Goal: Transaction & Acquisition: Purchase product/service

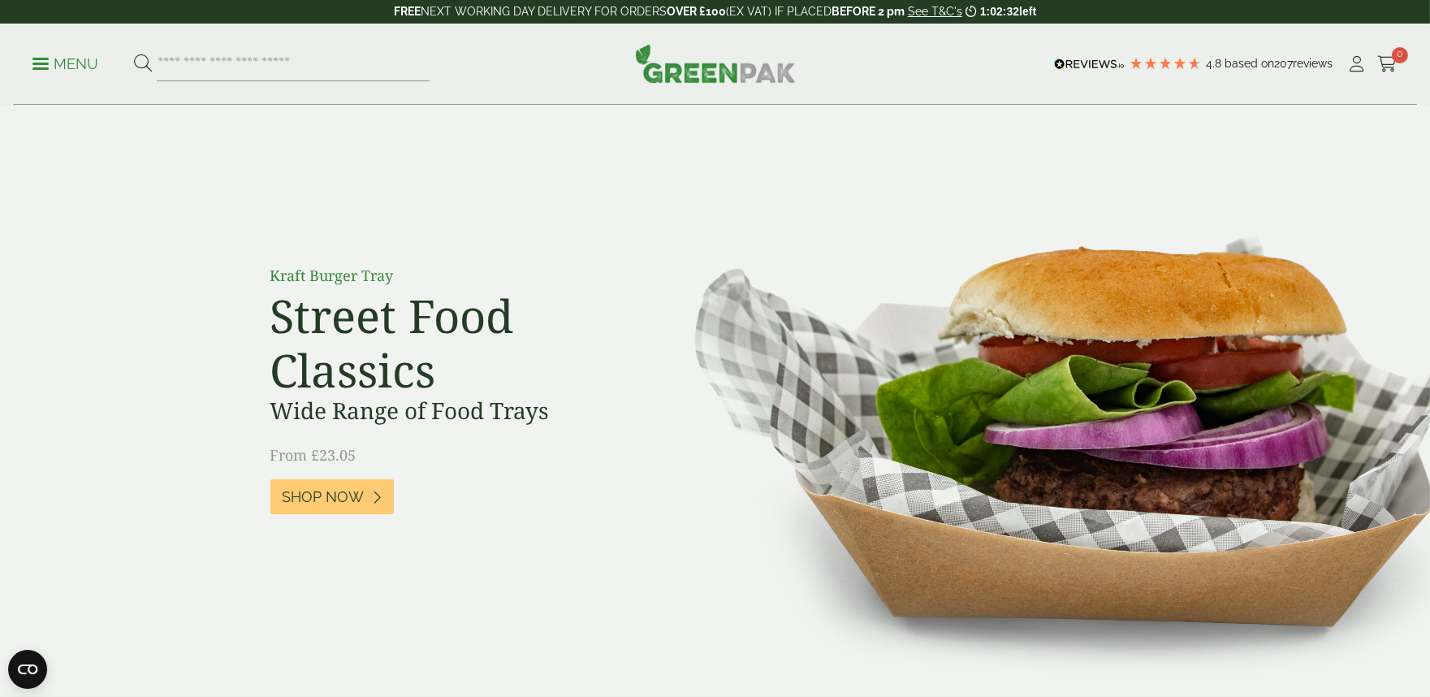
click at [1353, 65] on icon at bounding box center [1357, 64] width 20 height 16
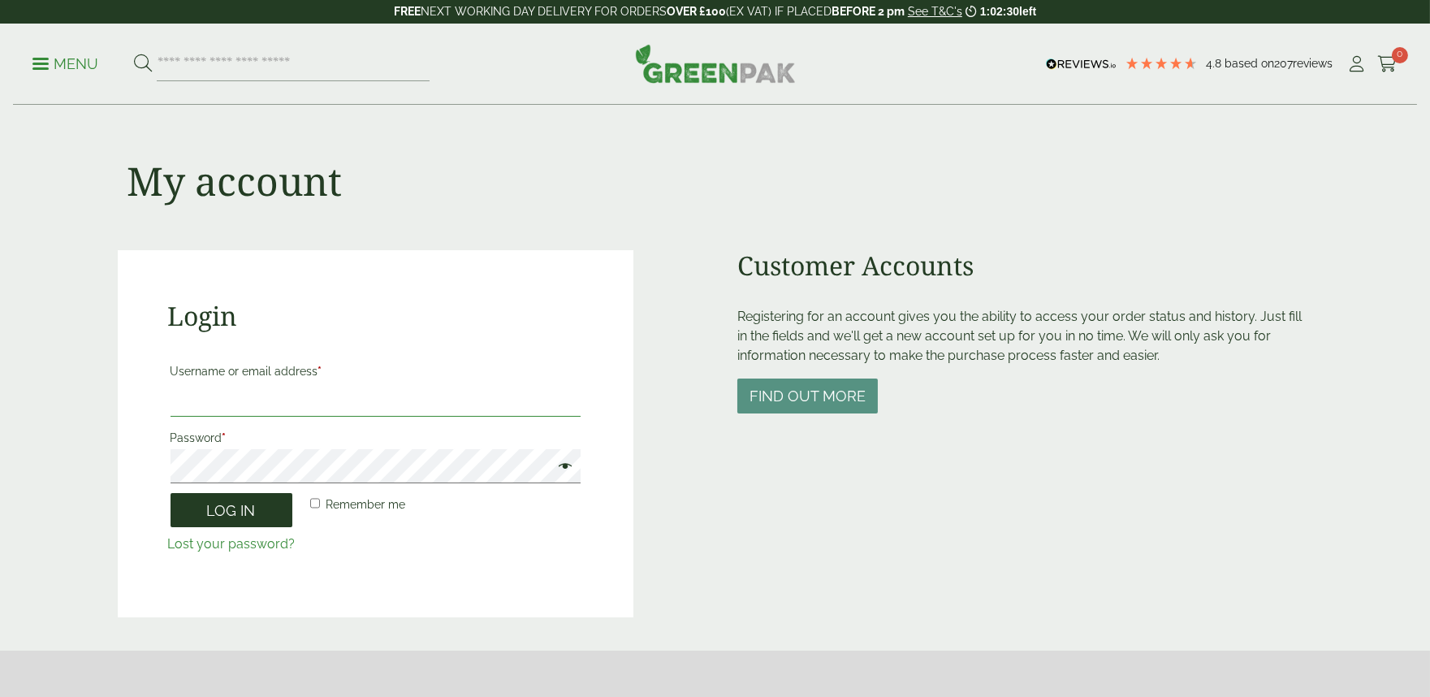
type input "**********"
click at [225, 515] on button "Log in" at bounding box center [232, 510] width 122 height 35
click at [236, 521] on button "Log in" at bounding box center [232, 510] width 122 height 35
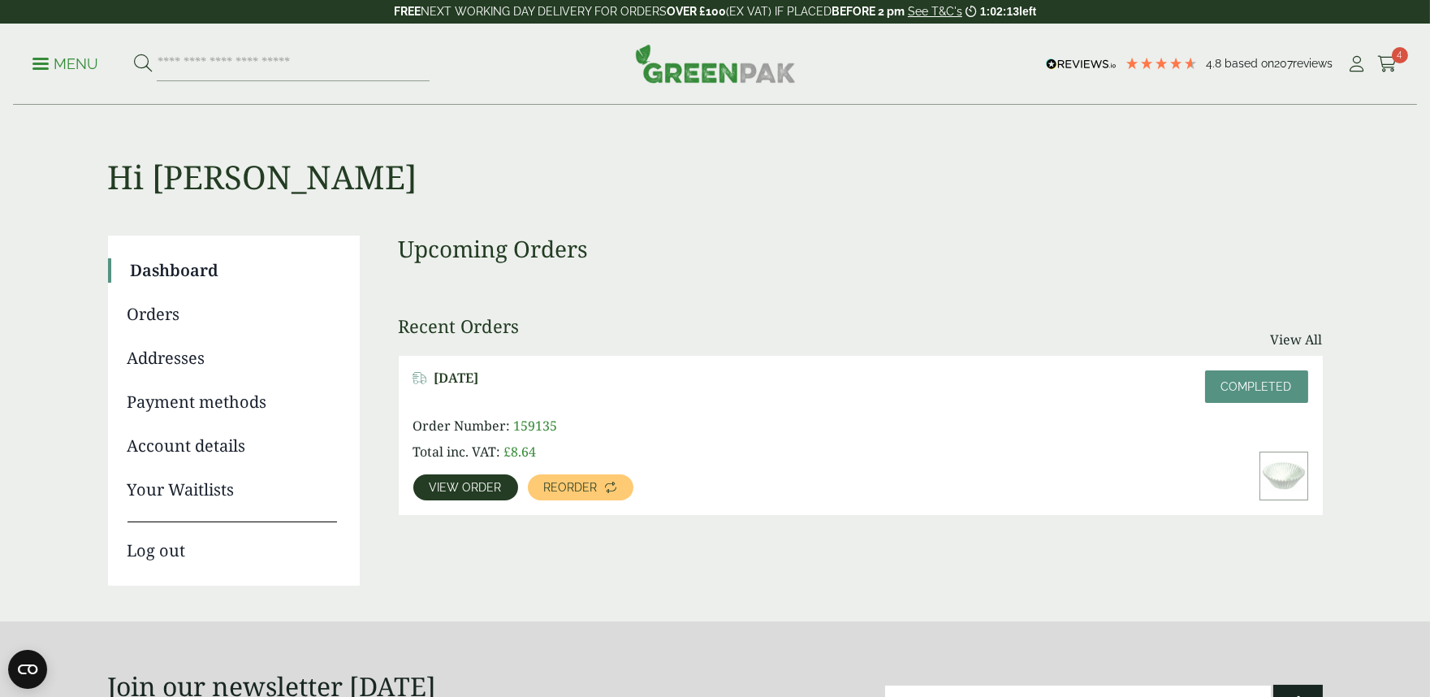
click at [452, 489] on span "View order" at bounding box center [466, 487] width 72 height 11
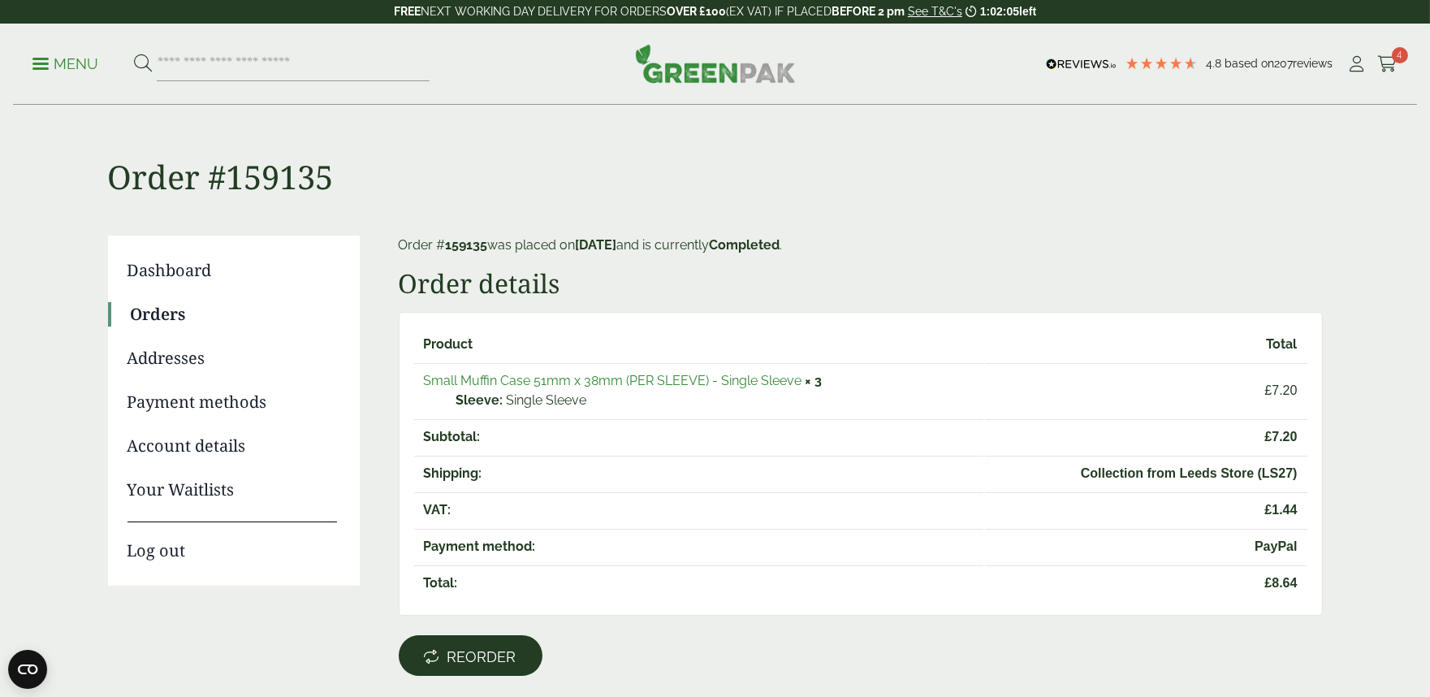
click at [495, 648] on span "Reorder" at bounding box center [481, 657] width 69 height 18
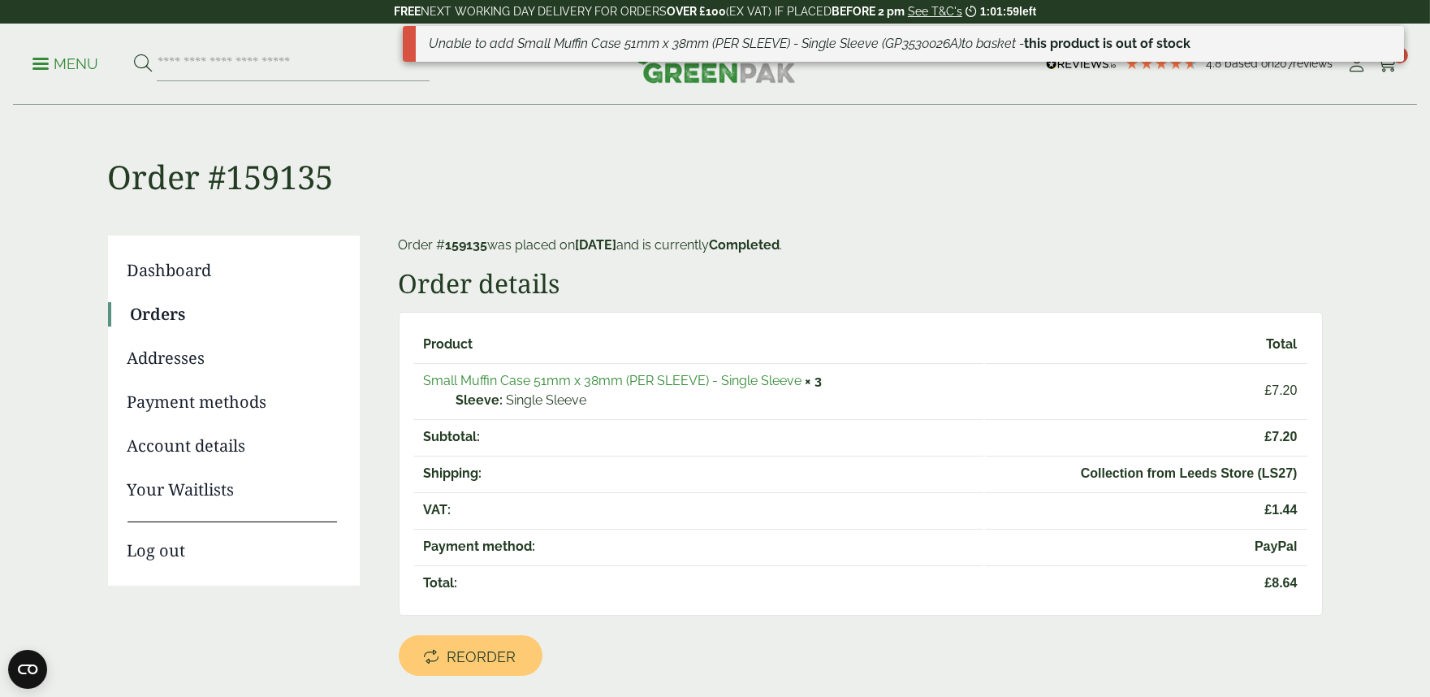
click at [1100, 166] on h1 "Order #159135" at bounding box center [715, 151] width 1215 height 91
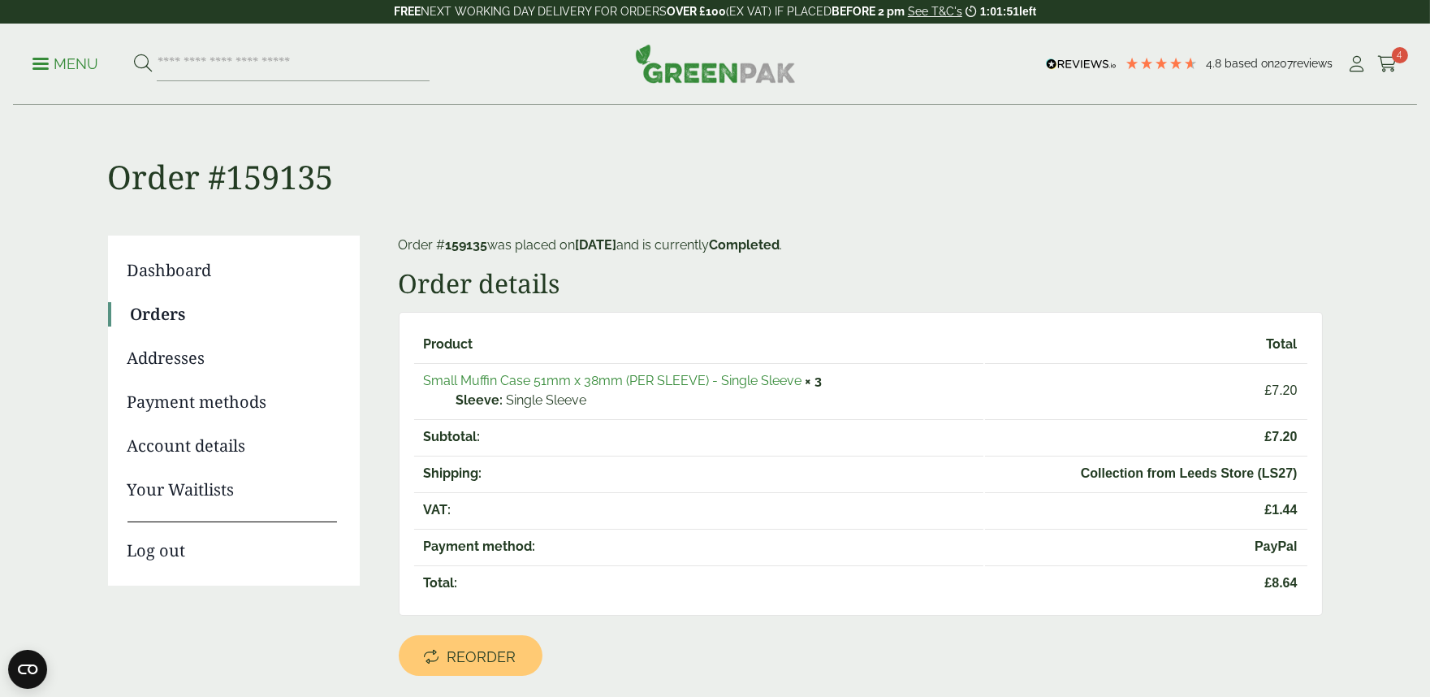
click at [546, 149] on h1 "Order #159135" at bounding box center [715, 151] width 1215 height 91
click at [568, 379] on link "Small Muffin Case 51mm x 38mm (PER SLEEVE) - Single Sleeve" at bounding box center [613, 380] width 378 height 15
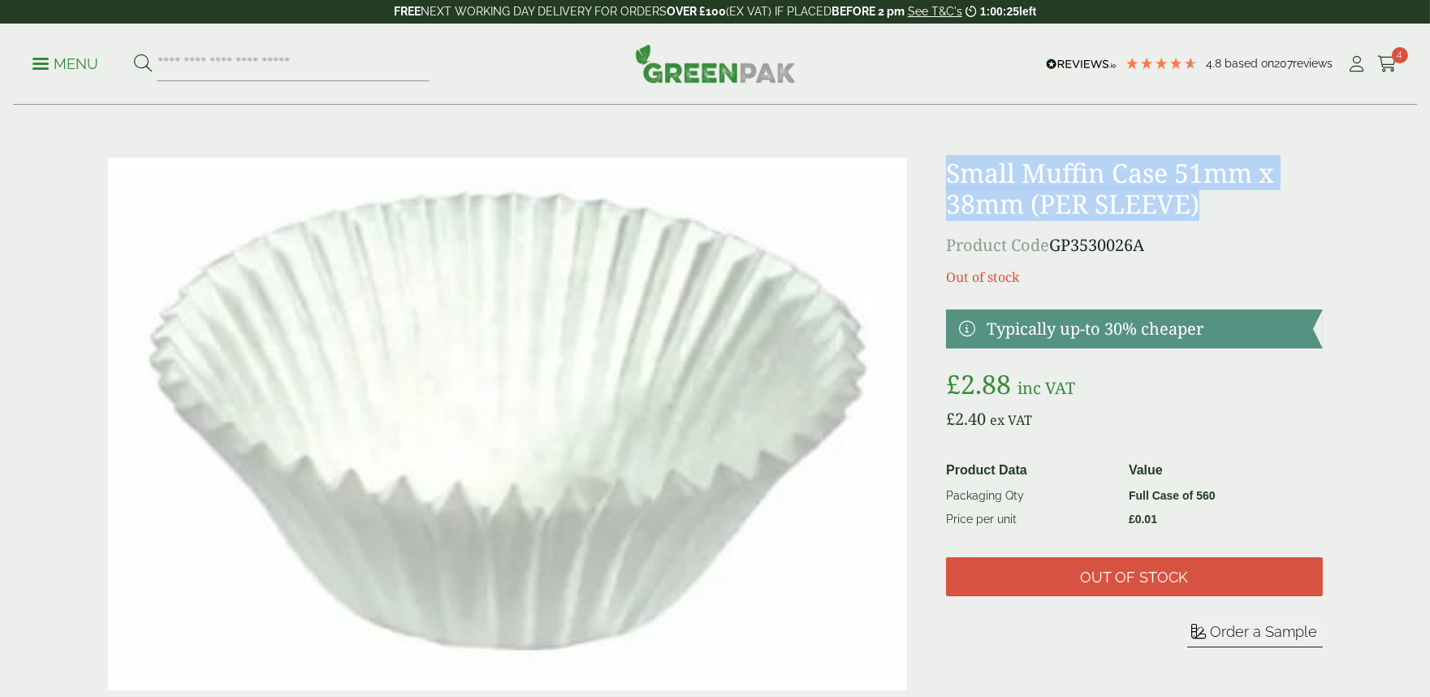
drag, startPoint x: 940, startPoint y: 165, endPoint x: 1235, endPoint y: 195, distance: 297.1
click at [1235, 195] on div "Small Muffin Case 51mm x 38mm (PER SLEEVE) Product Code GP3530026A Out of stock…" at bounding box center [715, 424] width 1234 height 533
click at [1242, 205] on h1 "Small Muffin Case 51mm x 38mm (PER SLEEVE)" at bounding box center [1134, 189] width 376 height 63
